Goal: Task Accomplishment & Management: Complete application form

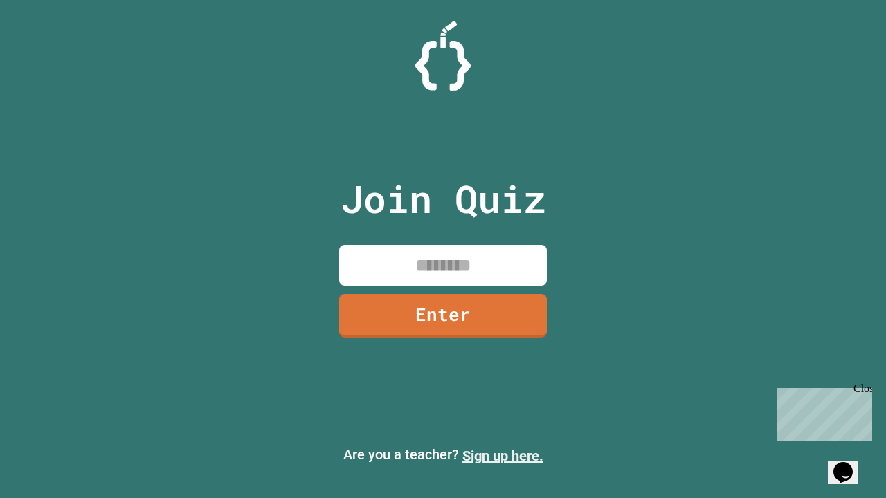
click at [502, 456] on link "Sign up here." at bounding box center [502, 456] width 81 height 17
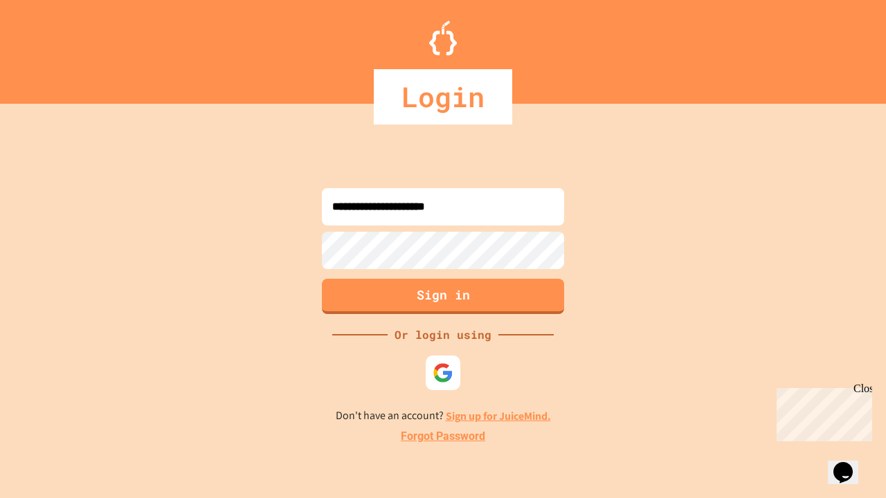
type input "**********"
